Goal: Check status

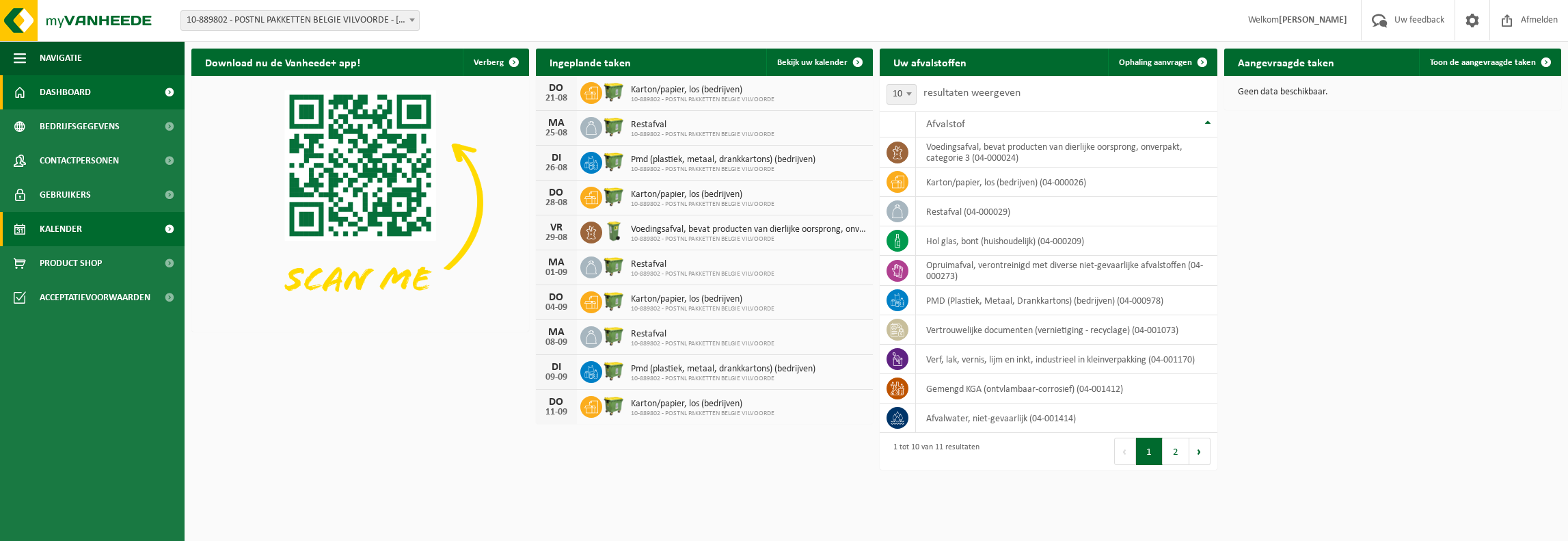
click at [71, 233] on span "Kalender" at bounding box center [61, 228] width 42 height 34
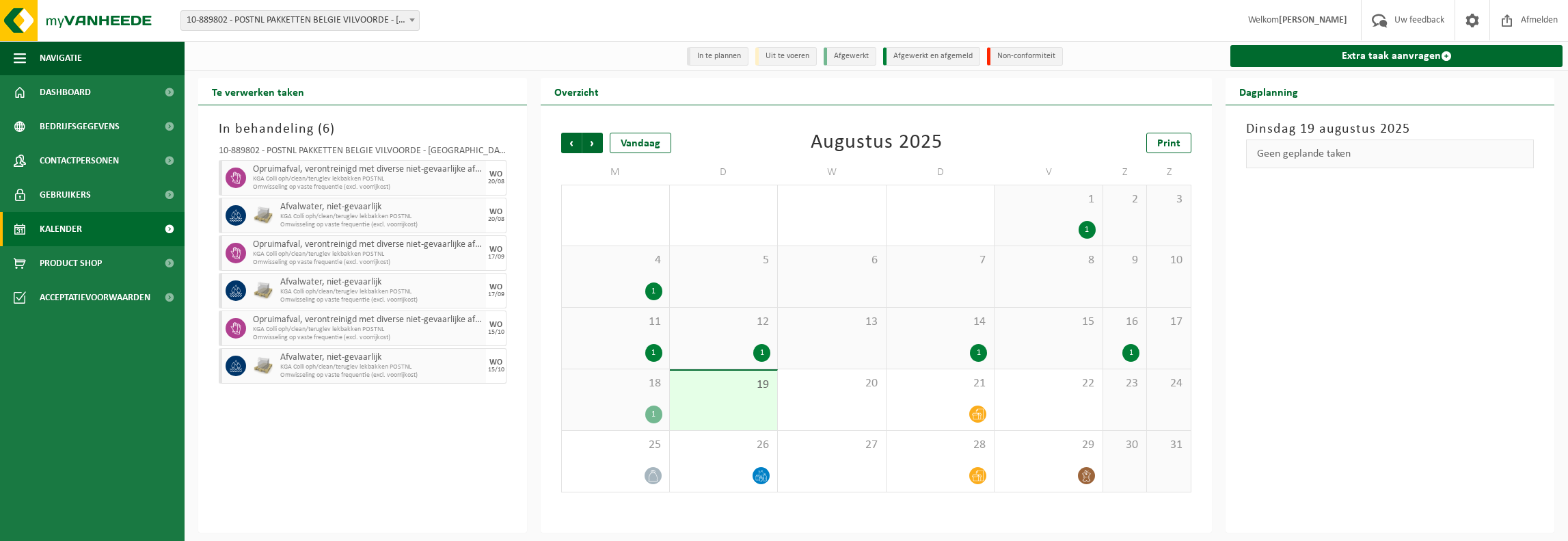
click at [602, 395] on div "18 1" at bounding box center [615, 399] width 108 height 61
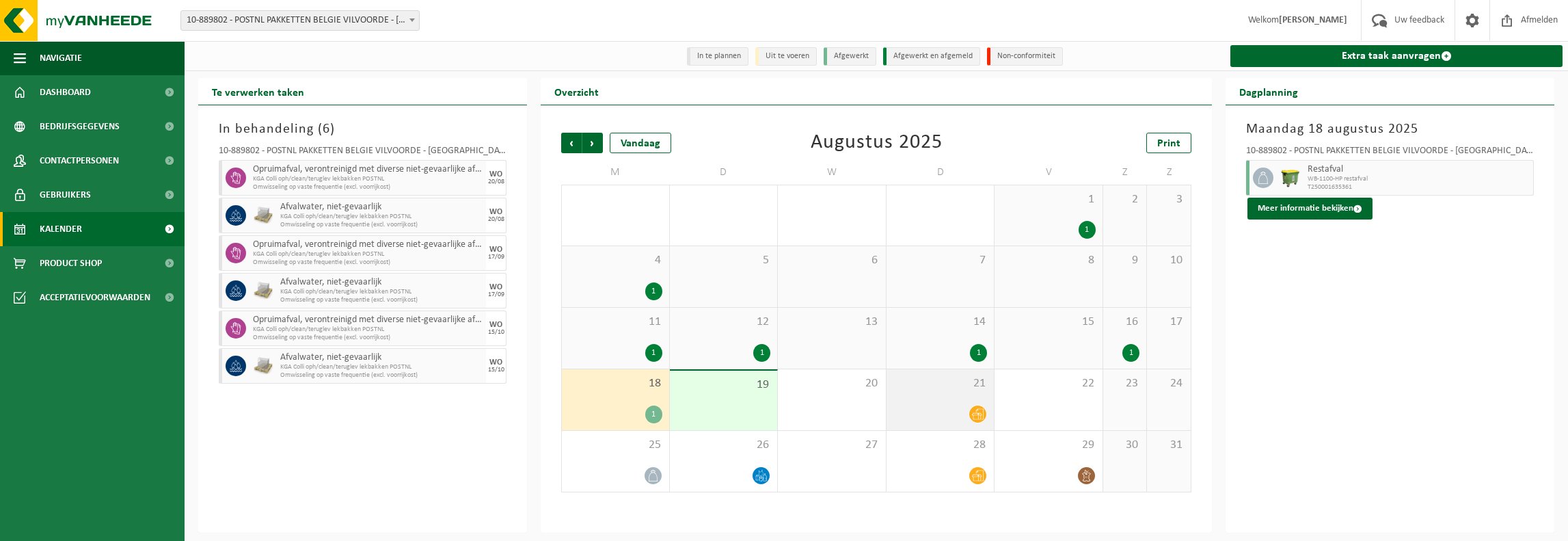
click at [956, 423] on div at bounding box center [941, 414] width 95 height 18
